Goal: Transaction & Acquisition: Subscribe to service/newsletter

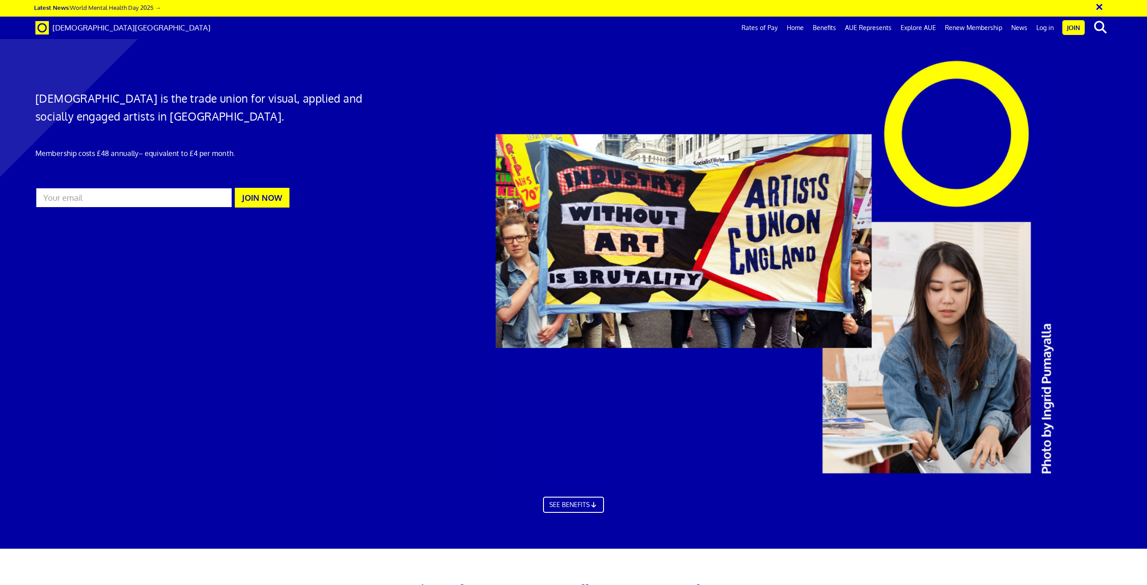
scroll to position [0, 26]
click at [43, 24] on span at bounding box center [41, 27] width 13 height 9
click at [164, 196] on input "email" at bounding box center [133, 197] width 197 height 21
type input "Vincydraw@gmail.com"
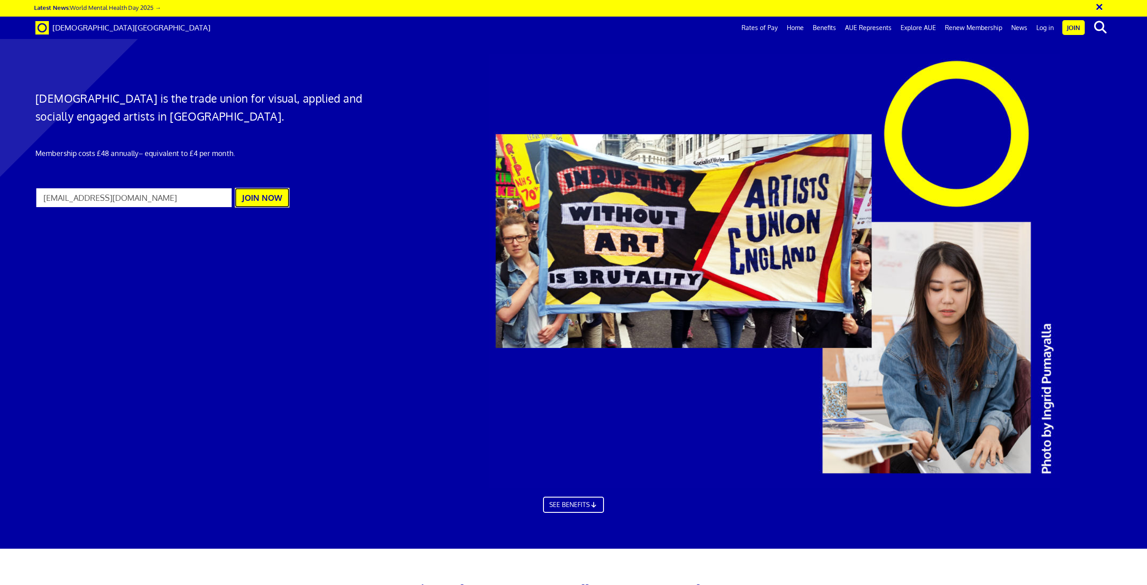
click at [263, 203] on button "JOIN NOW" at bounding box center [262, 198] width 55 height 20
click at [89, 25] on span "[DEMOGRAPHIC_DATA][GEOGRAPHIC_DATA]" at bounding box center [131, 27] width 158 height 9
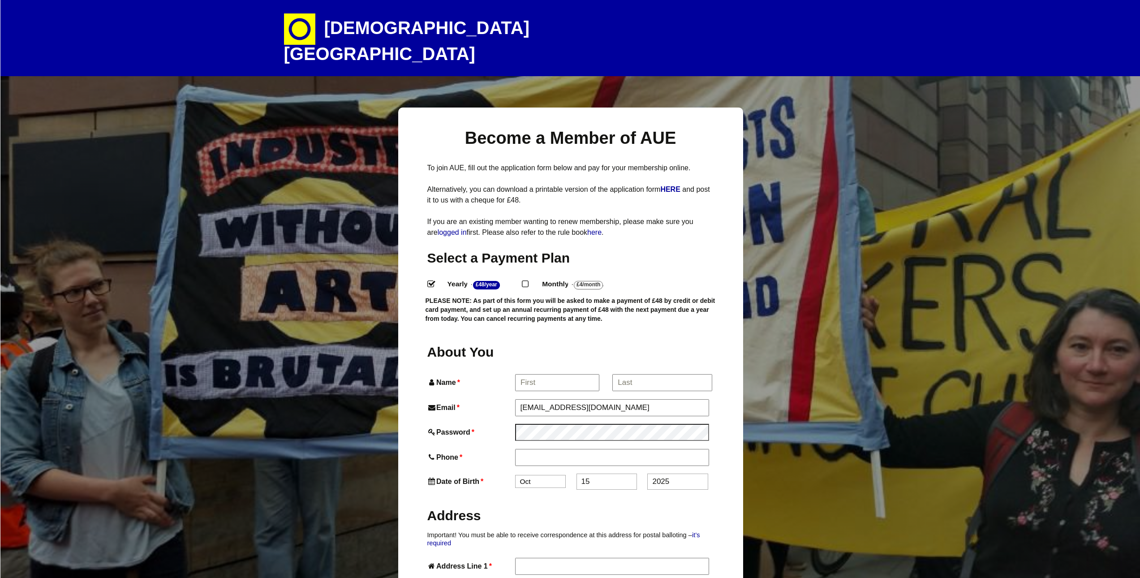
select select
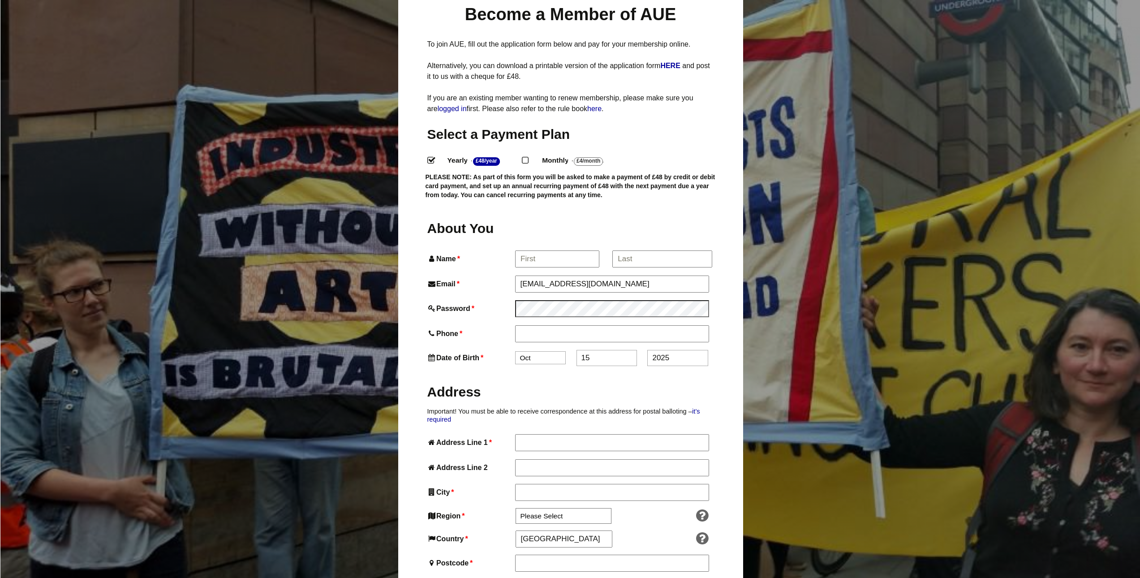
scroll to position [121, 0]
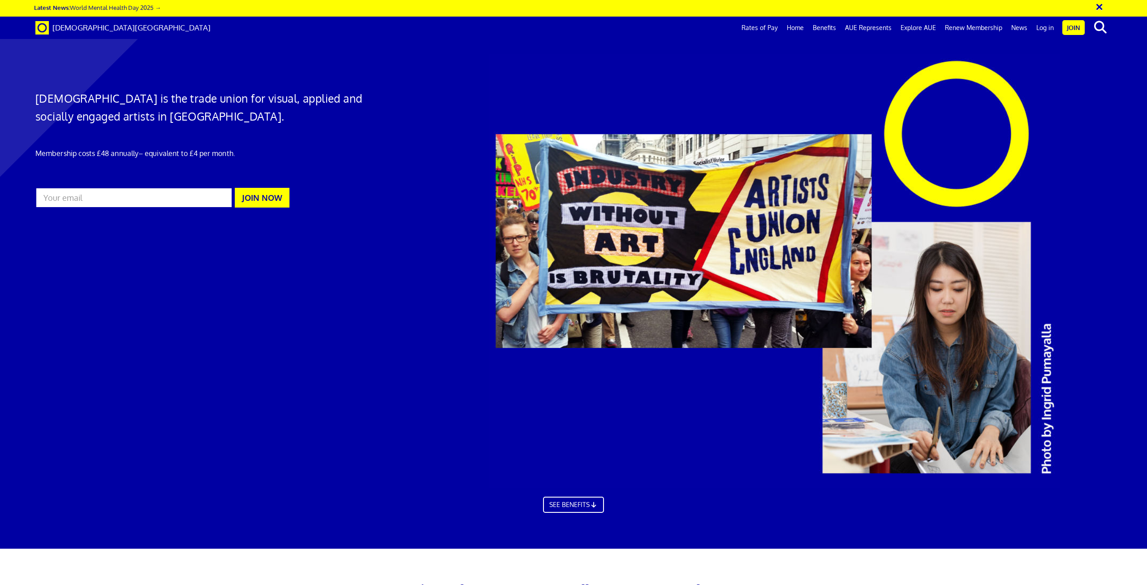
scroll to position [0, 26]
click at [825, 27] on link "Benefits" at bounding box center [824, 28] width 32 height 22
click at [811, 29] on link "Benefits" at bounding box center [824, 28] width 32 height 22
click at [802, 30] on link "Home" at bounding box center [795, 28] width 26 height 22
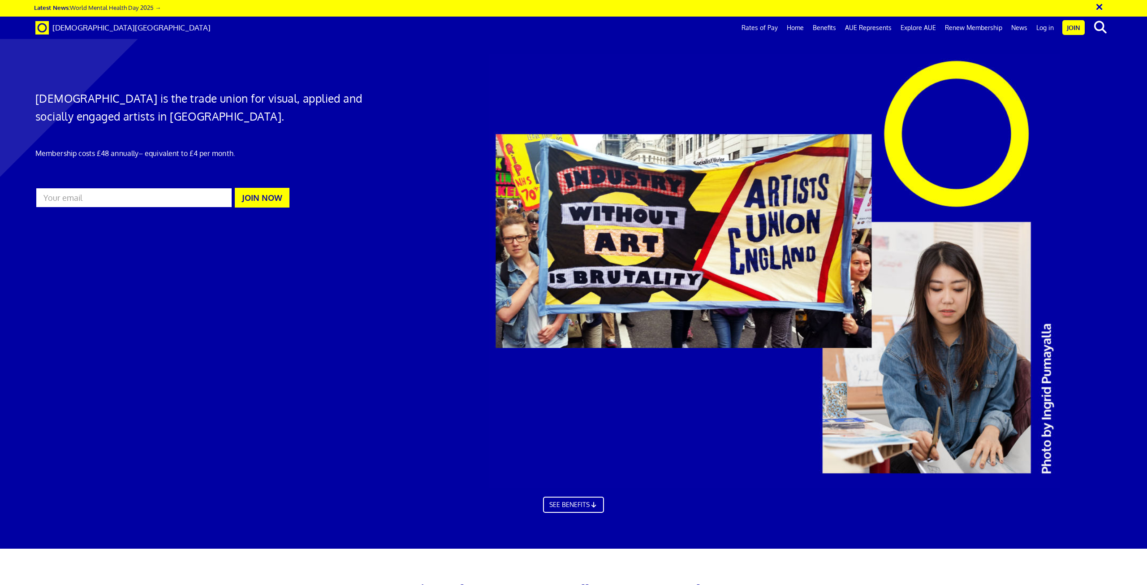
click at [366, 301] on div at bounding box center [573, 278] width 1147 height 539
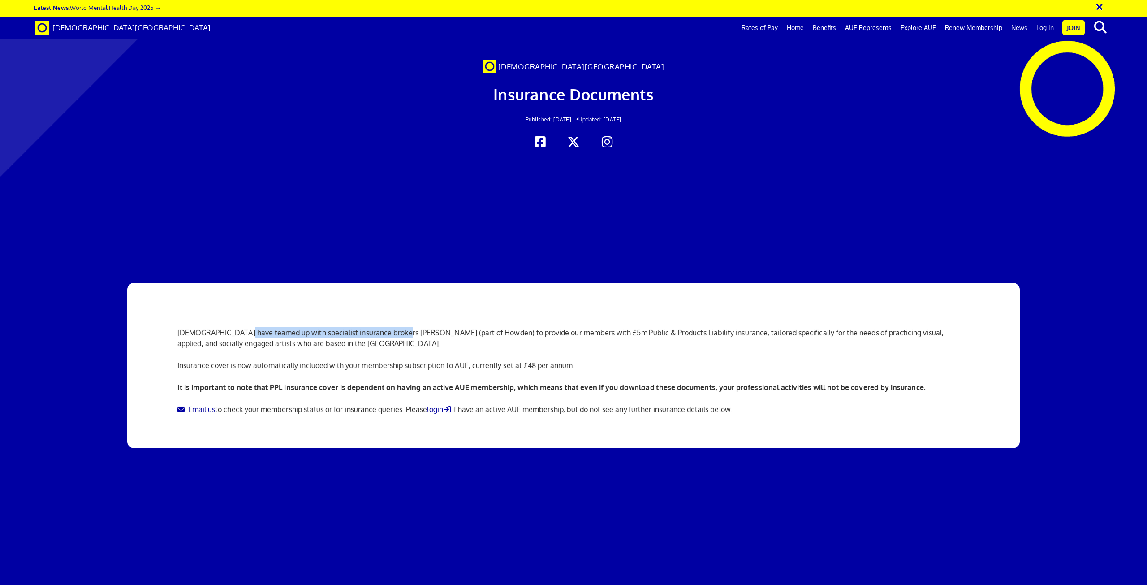
drag, startPoint x: 234, startPoint y: 327, endPoint x: 359, endPoint y: 337, distance: 125.3
click at [392, 331] on p "[DEMOGRAPHIC_DATA] have teamed up with specialist insurance brokers [PERSON_NAM…" at bounding box center [573, 332] width 792 height 32
drag, startPoint x: 232, startPoint y: 368, endPoint x: 443, endPoint y: 361, distance: 210.7
click at [443, 361] on p "Insurance cover is now automatically included with your membership subscription…" at bounding box center [573, 365] width 792 height 11
drag, startPoint x: 475, startPoint y: 362, endPoint x: 430, endPoint y: 364, distance: 44.9
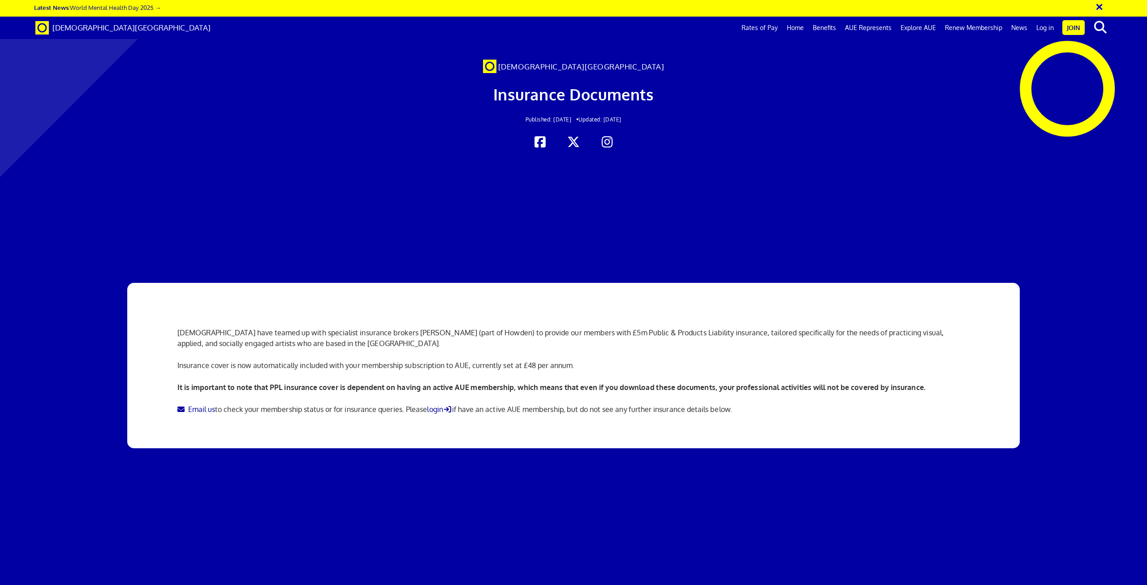
click at [475, 362] on p "Insurance cover is now automatically included with your membership subscription…" at bounding box center [573, 365] width 792 height 11
drag, startPoint x: 224, startPoint y: 384, endPoint x: 619, endPoint y: 388, distance: 395.6
click at [619, 388] on b "It is important to note that PPL insurance cover is dependent on having an acti…" at bounding box center [551, 387] width 748 height 9
click at [438, 409] on link "login" at bounding box center [439, 409] width 25 height 9
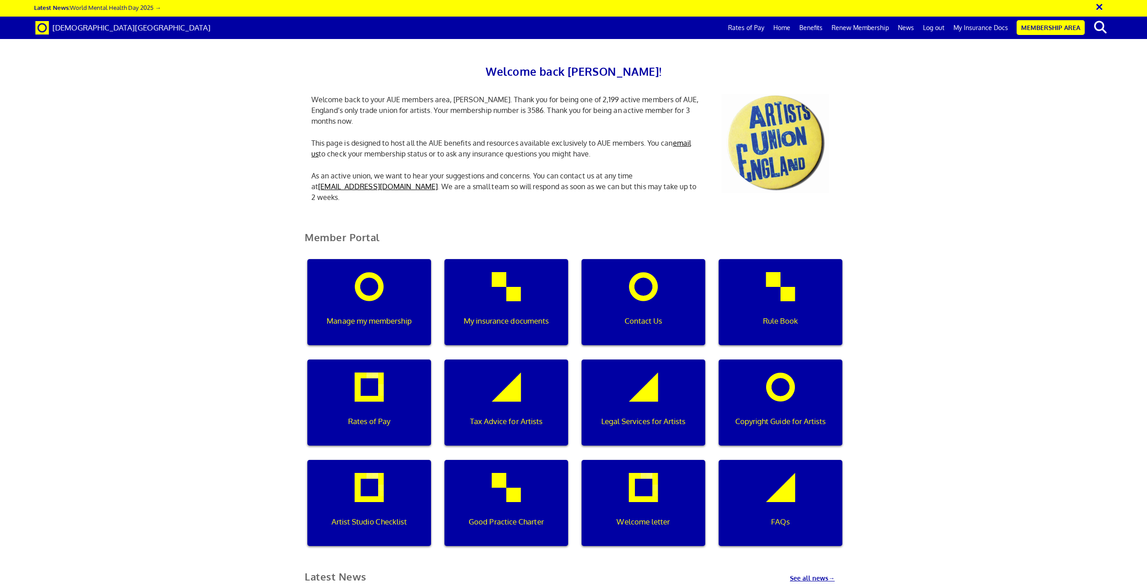
scroll to position [0, 3]
click at [527, 315] on p "My insurance documents" at bounding box center [506, 321] width 111 height 12
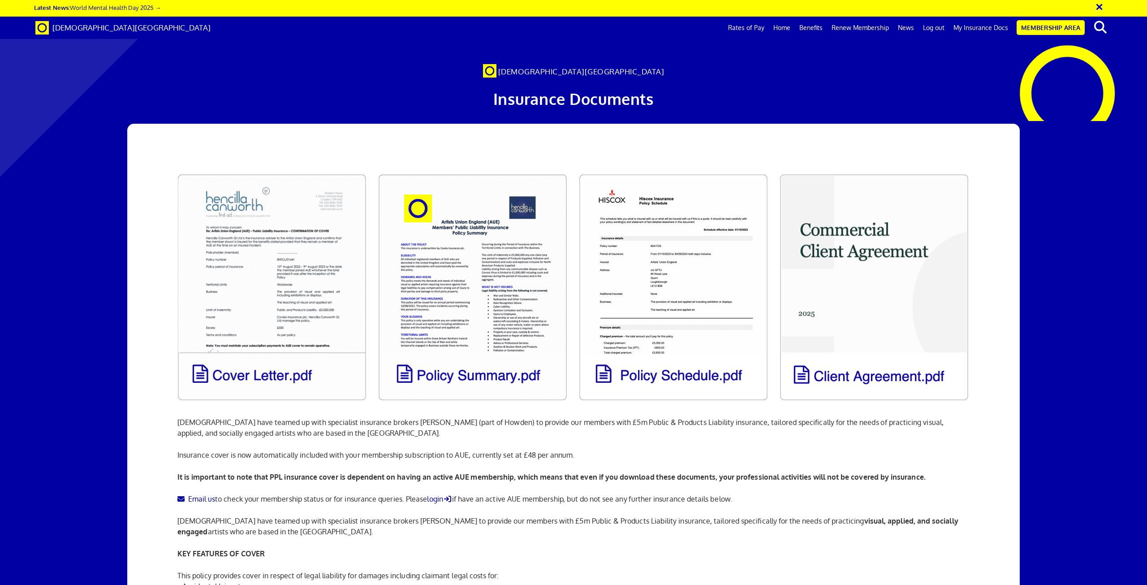
scroll to position [179, 0]
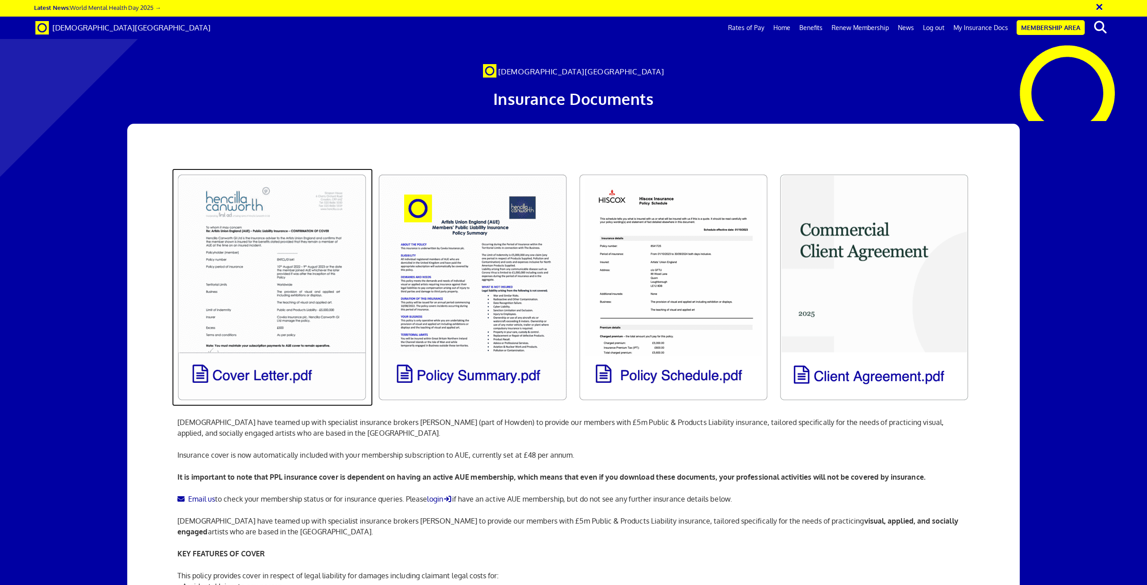
click at [258, 195] on link at bounding box center [272, 286] width 201 height 237
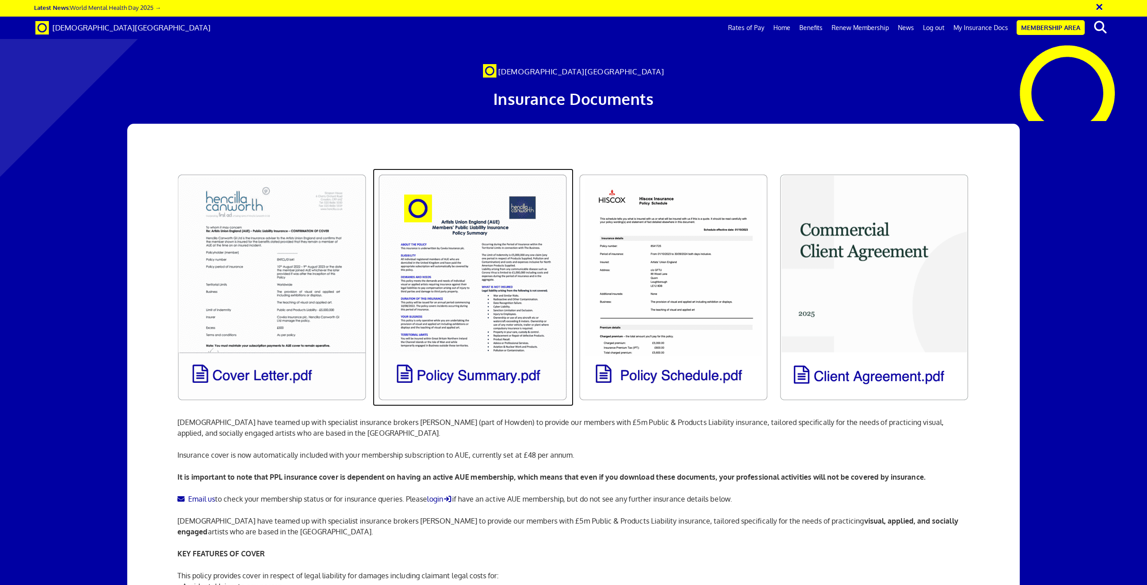
click at [455, 245] on link at bounding box center [473, 286] width 201 height 237
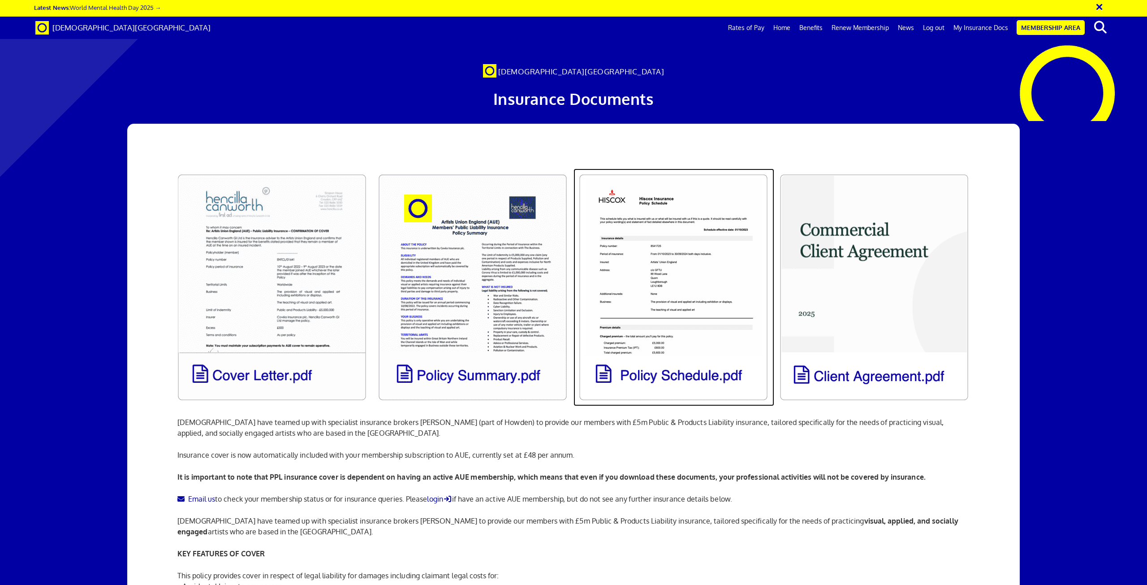
click at [696, 241] on link at bounding box center [673, 286] width 201 height 237
